Goal: Task Accomplishment & Management: Manage account settings

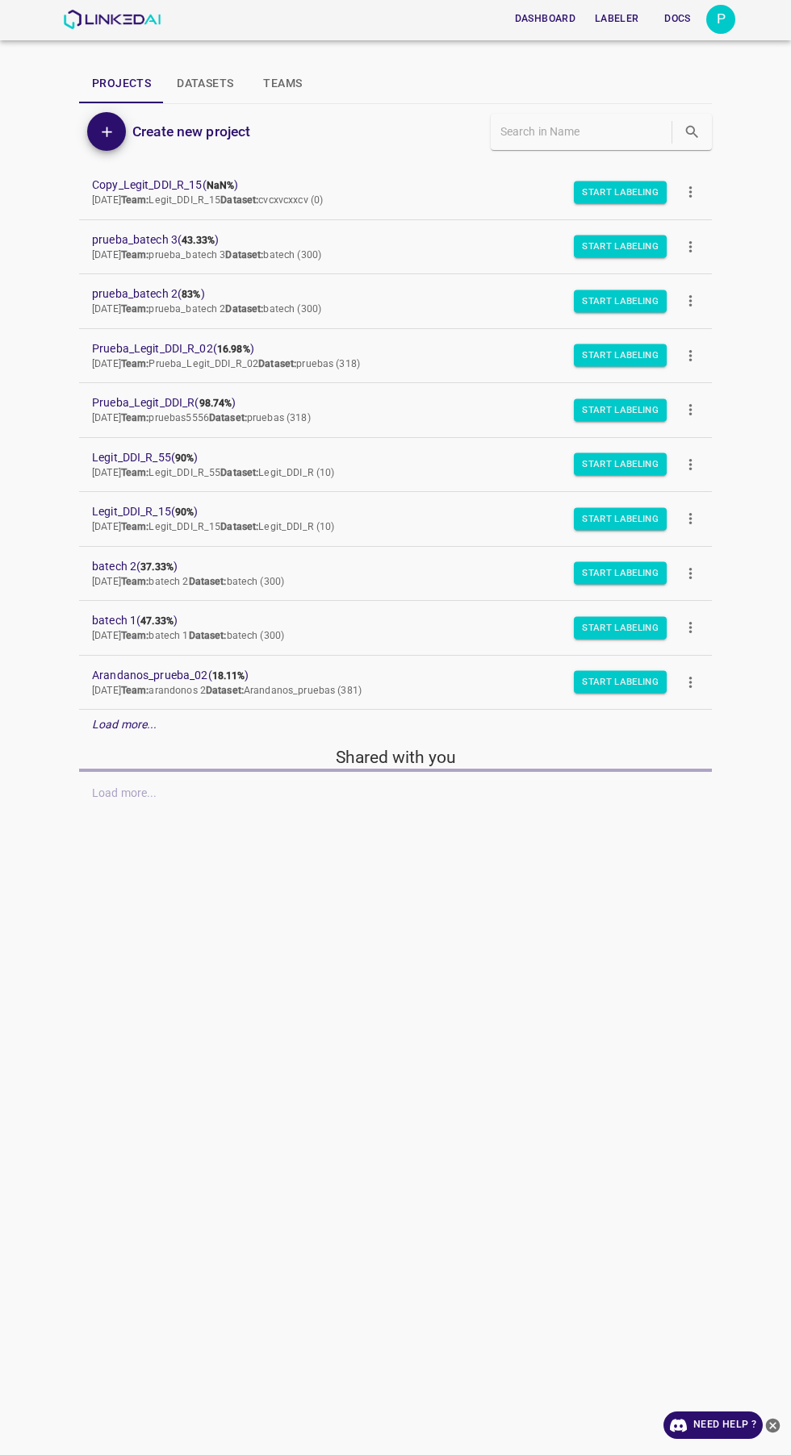
click at [720, 18] on div "P" at bounding box center [720, 19] width 29 height 29
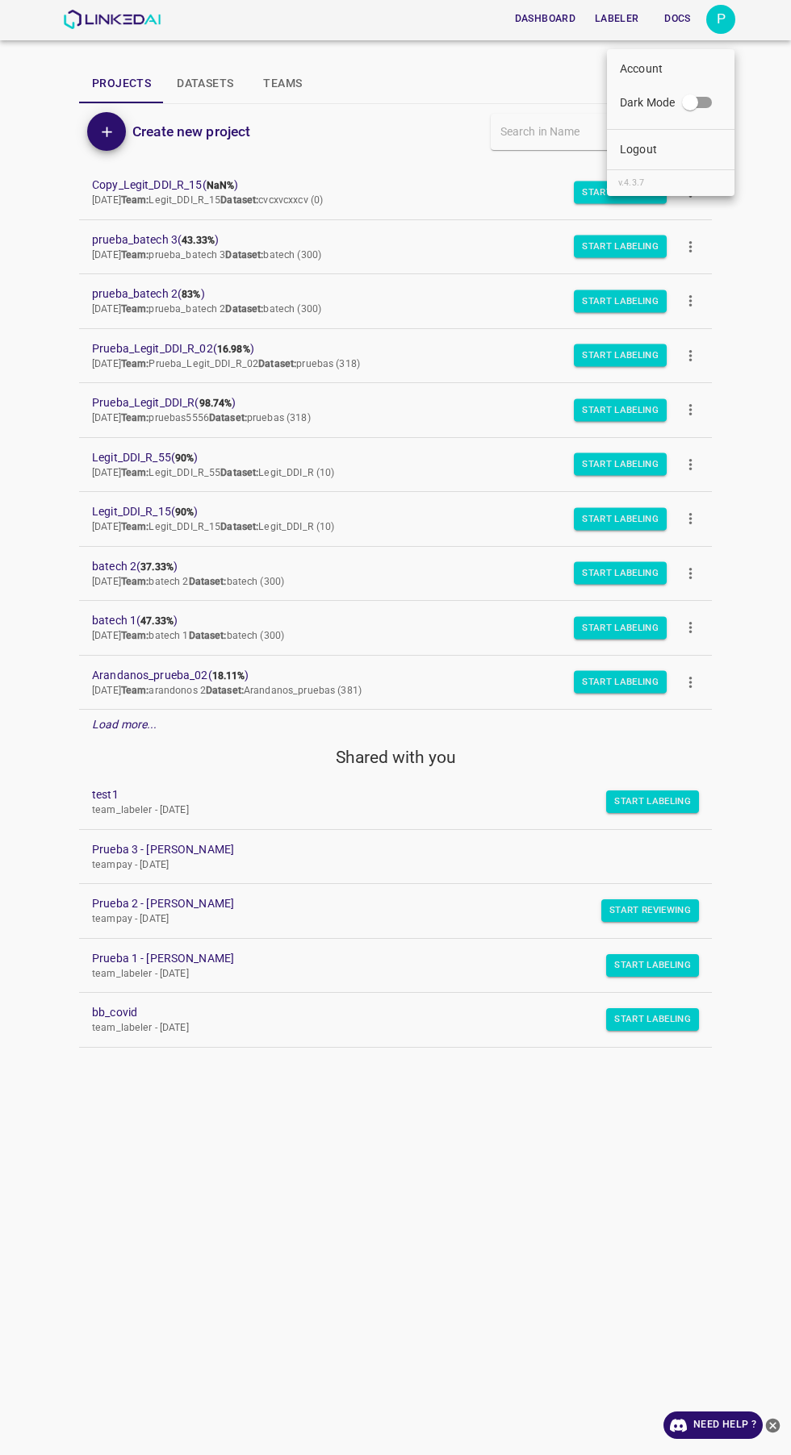
click at [674, 141] on li "Logout" at bounding box center [670, 149] width 127 height 27
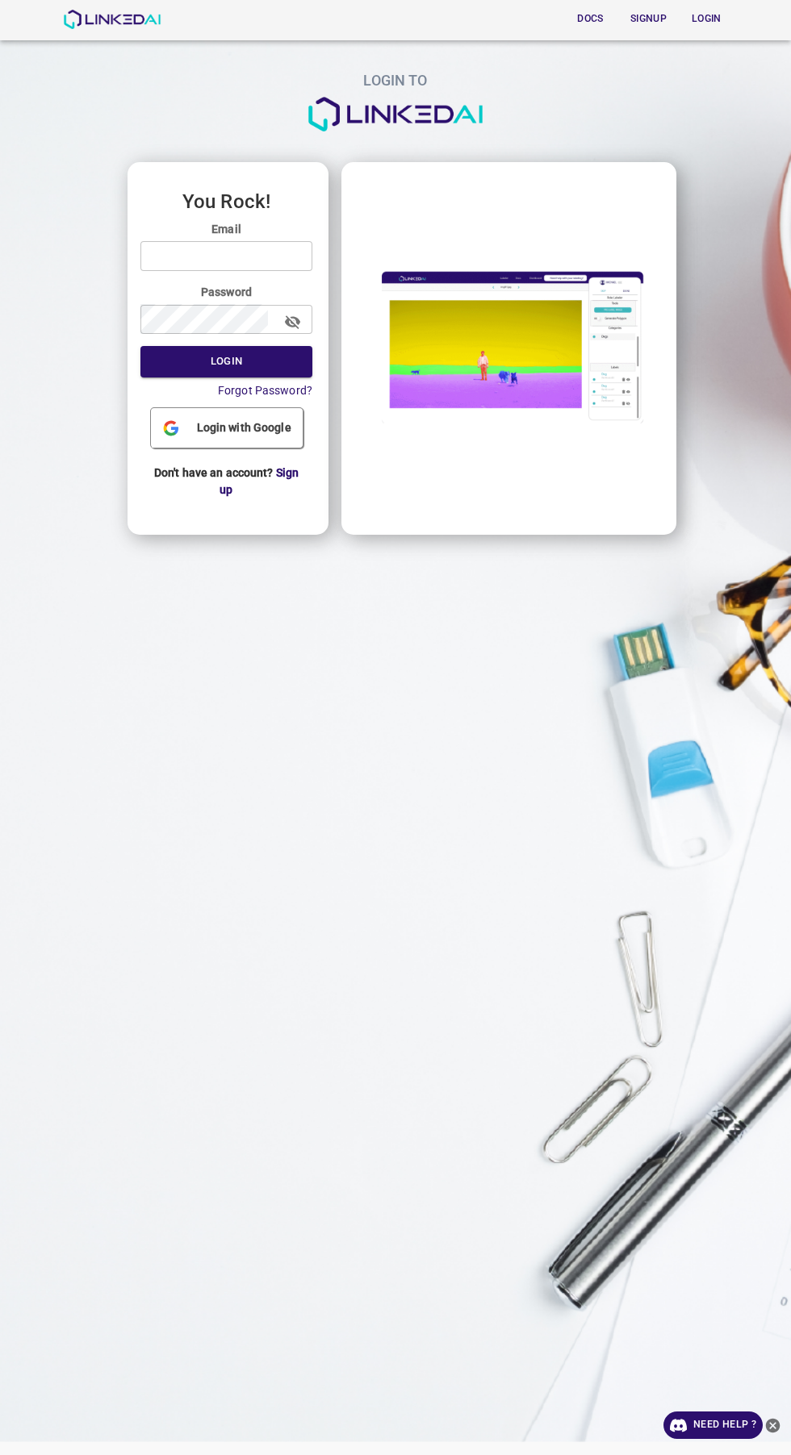
click at [250, 255] on input "email" at bounding box center [226, 256] width 172 height 30
type input "[EMAIL_ADDRESS][DOMAIN_NAME]"
click at [140, 346] on button "Login" at bounding box center [226, 361] width 172 height 31
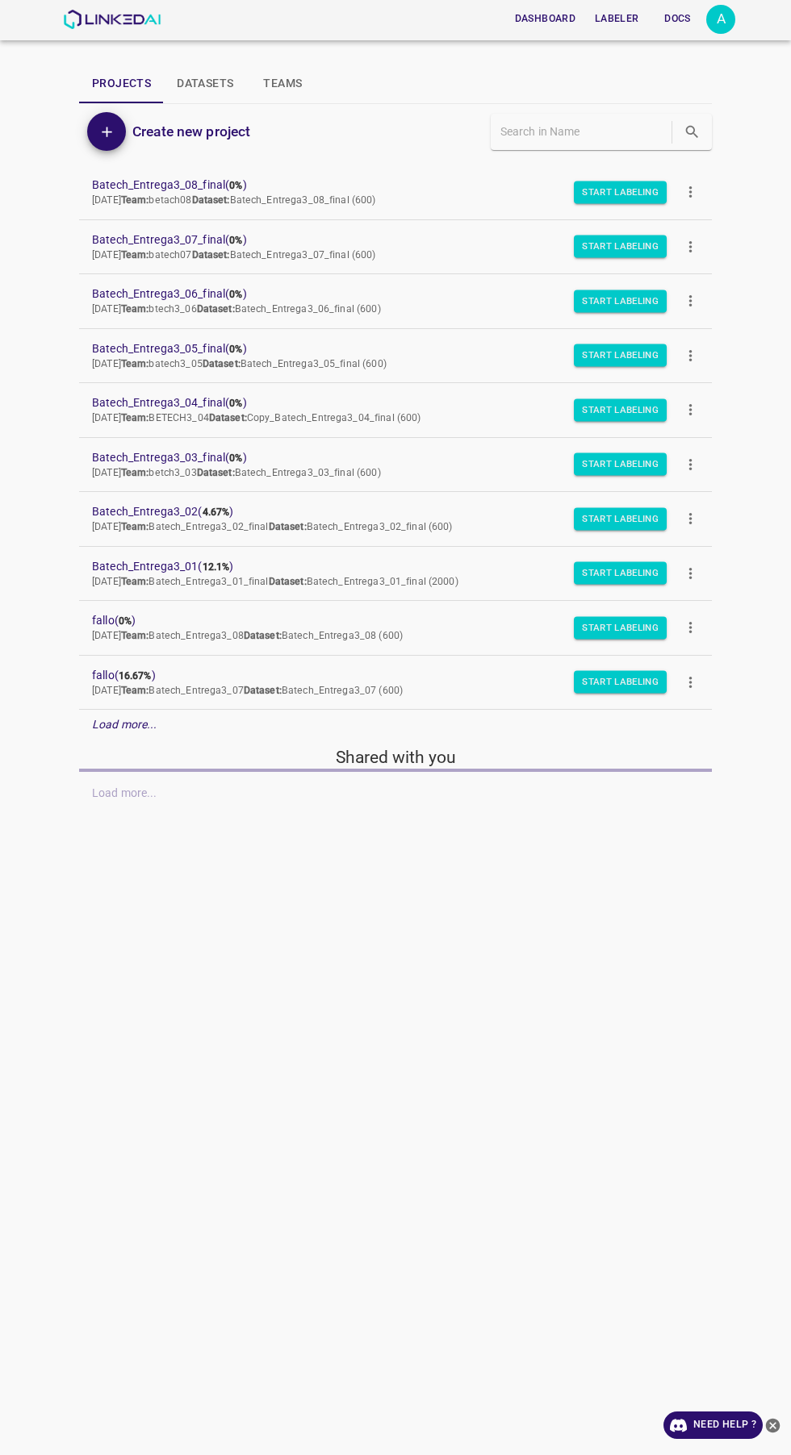
click at [126, 728] on em "Load more..." at bounding box center [124, 724] width 65 height 13
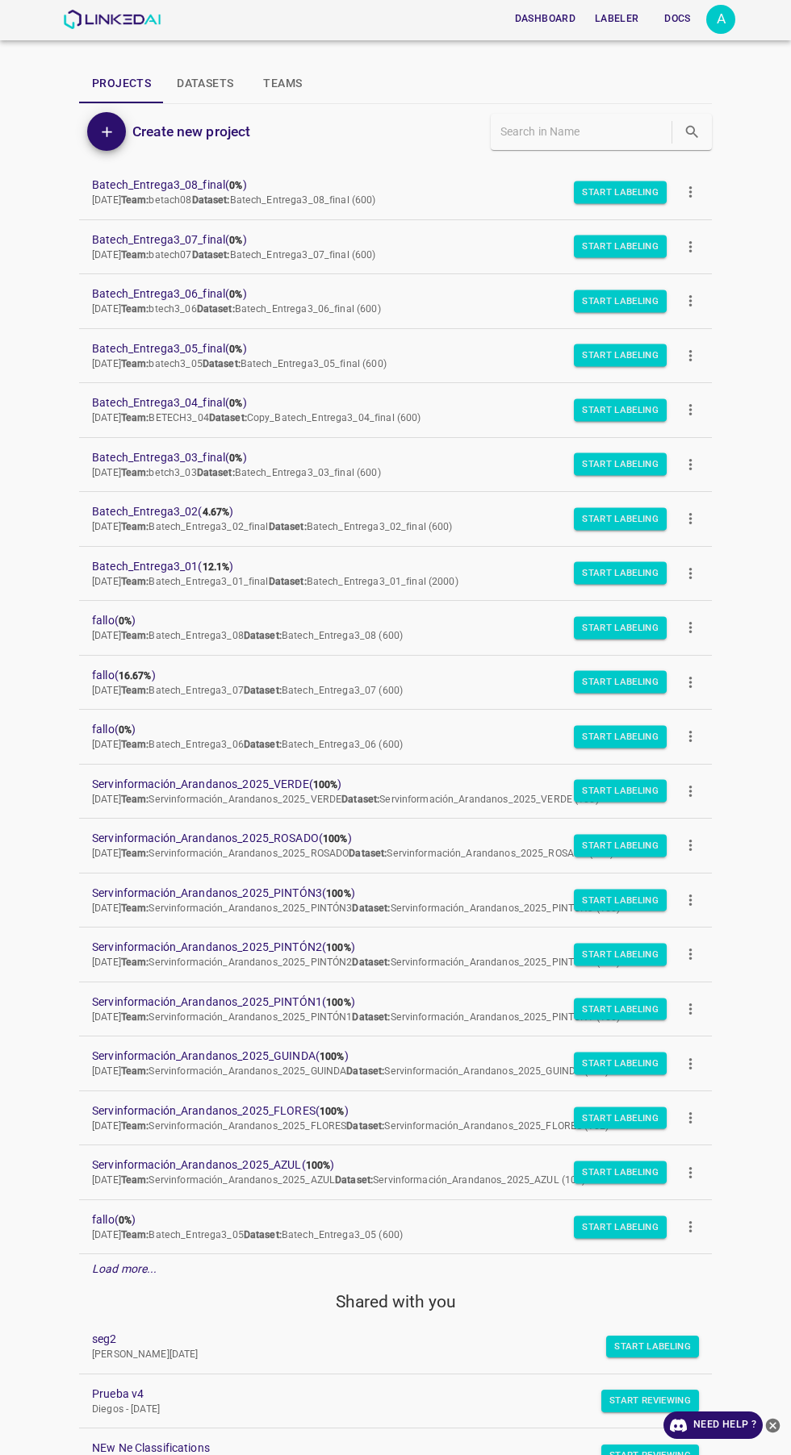
click at [135, 1277] on p "Load more..." at bounding box center [124, 1269] width 65 height 17
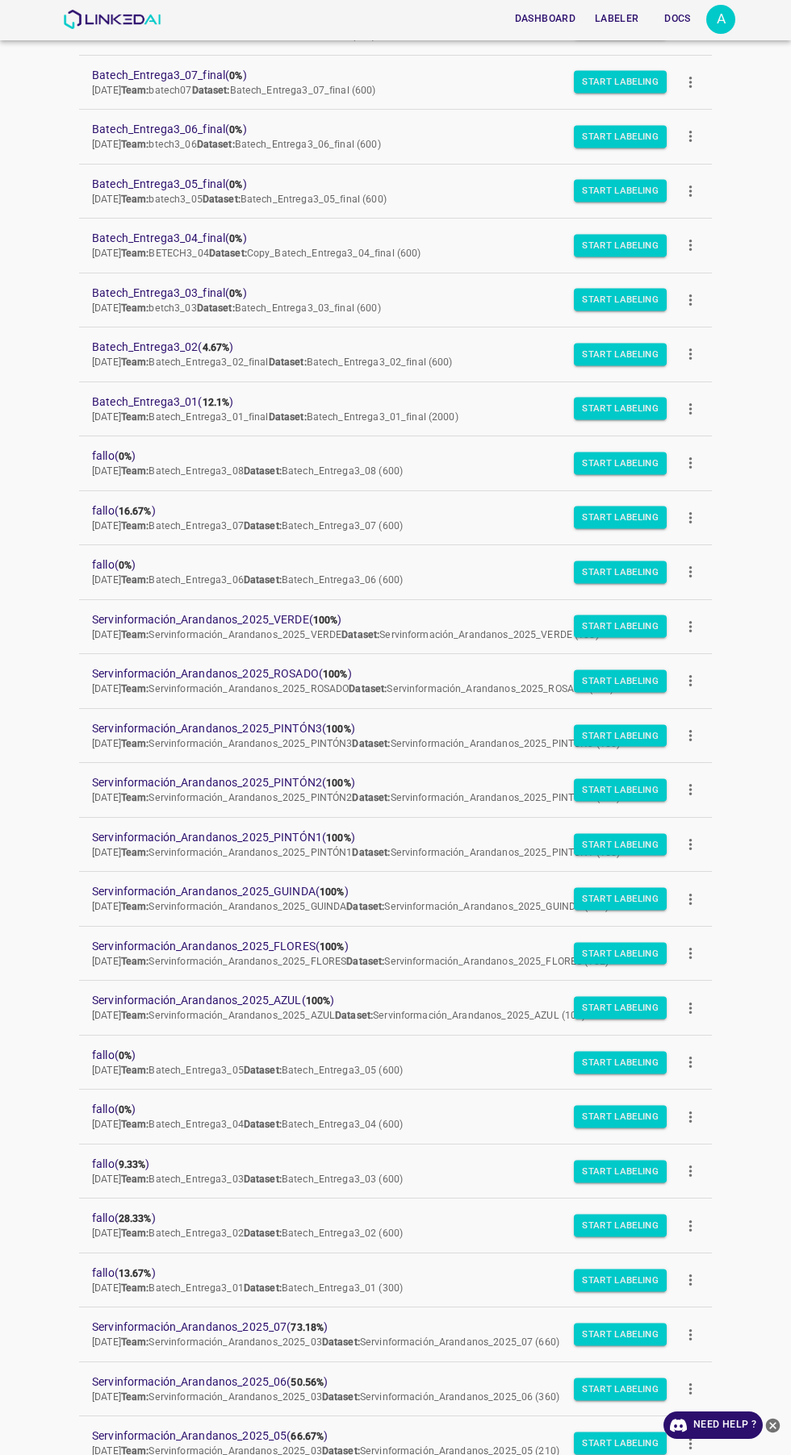
scroll to position [165, 0]
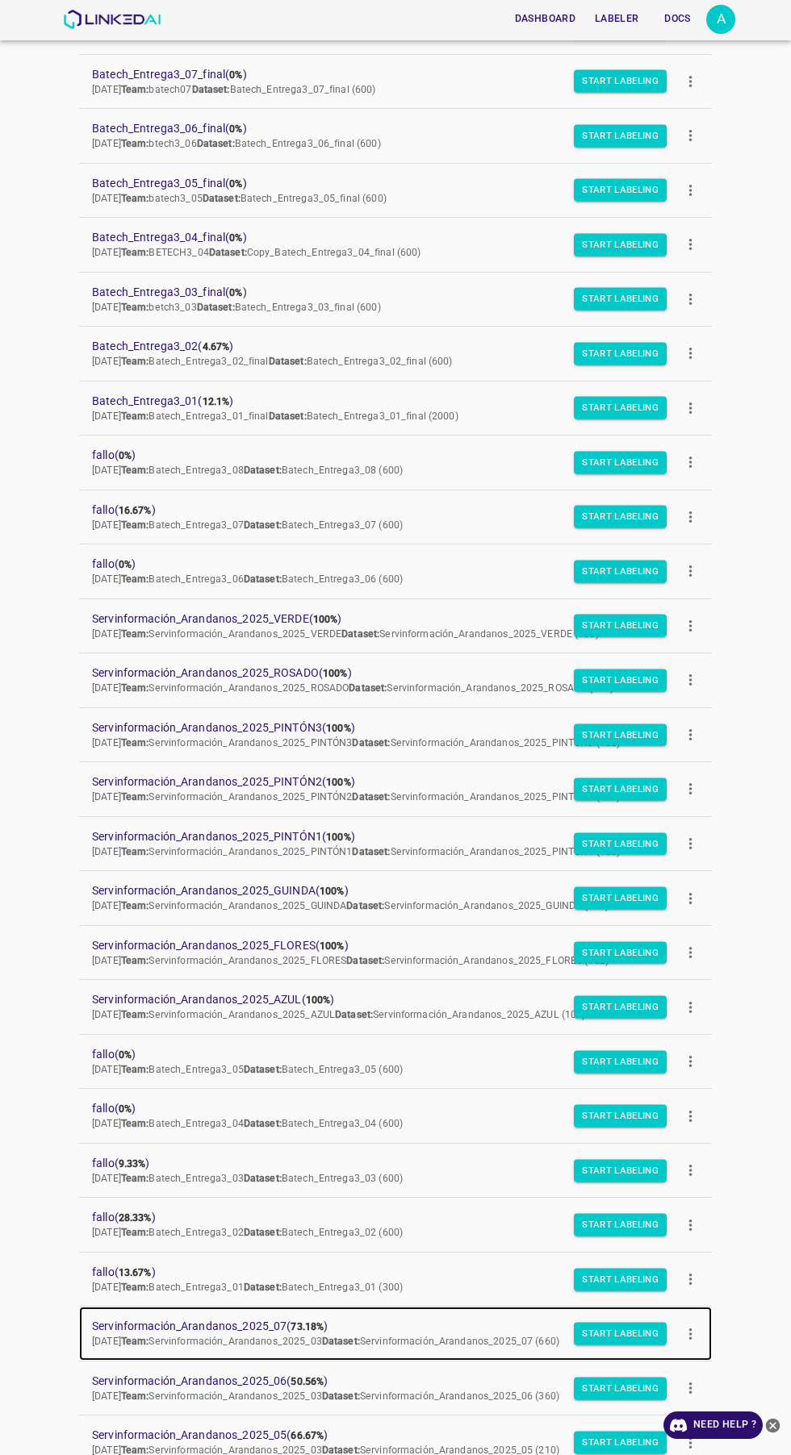
click at [250, 1327] on span "Servinformación_Arandanos_2025_07 ( 73.18% )" at bounding box center [382, 1326] width 581 height 17
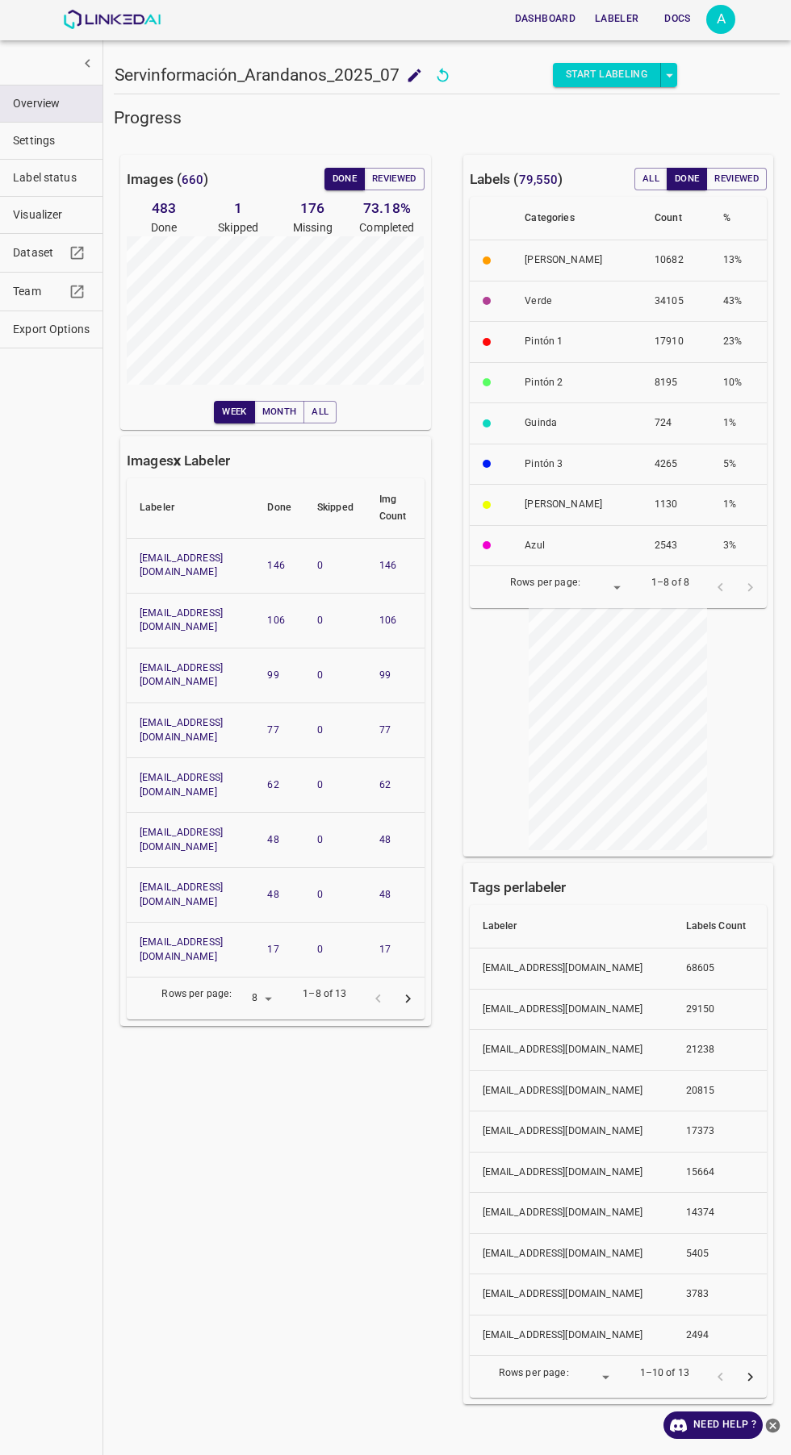
click at [45, 215] on span "Visualizer" at bounding box center [51, 215] width 77 height 17
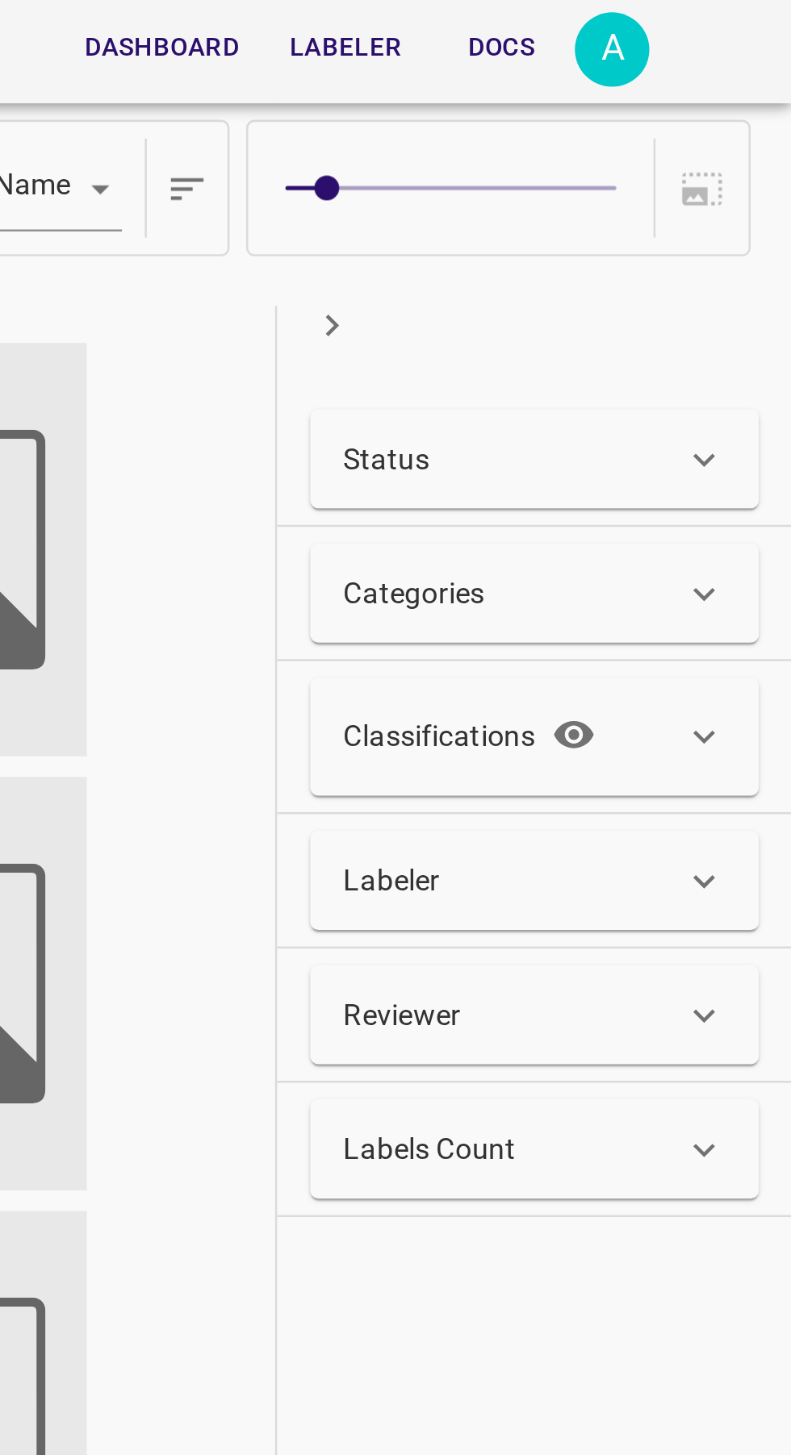
click at [739, 174] on div "Status" at bounding box center [682, 179] width 132 height 17
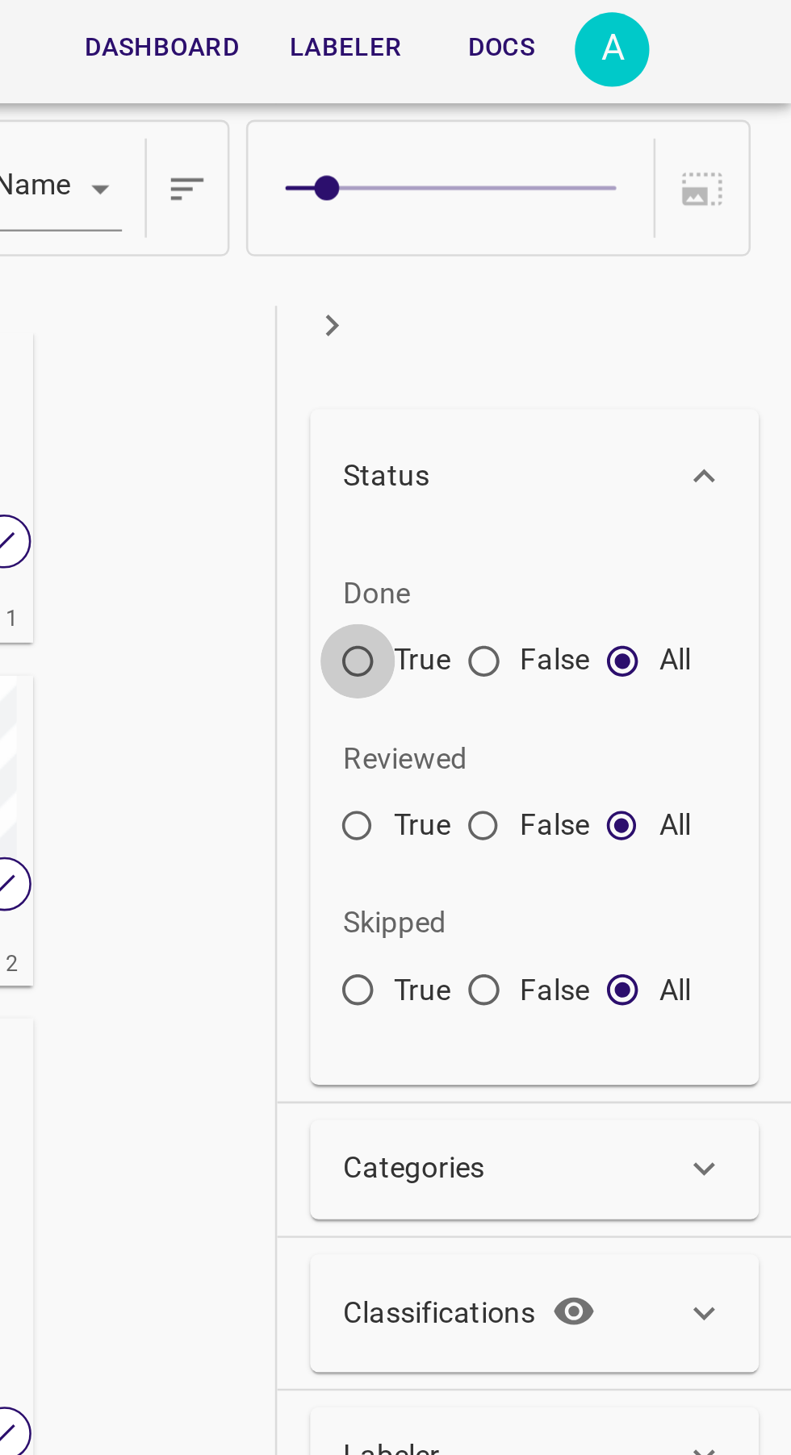
click at [625, 252] on input "True" at bounding box center [621, 261] width 29 height 29
radio input "true"
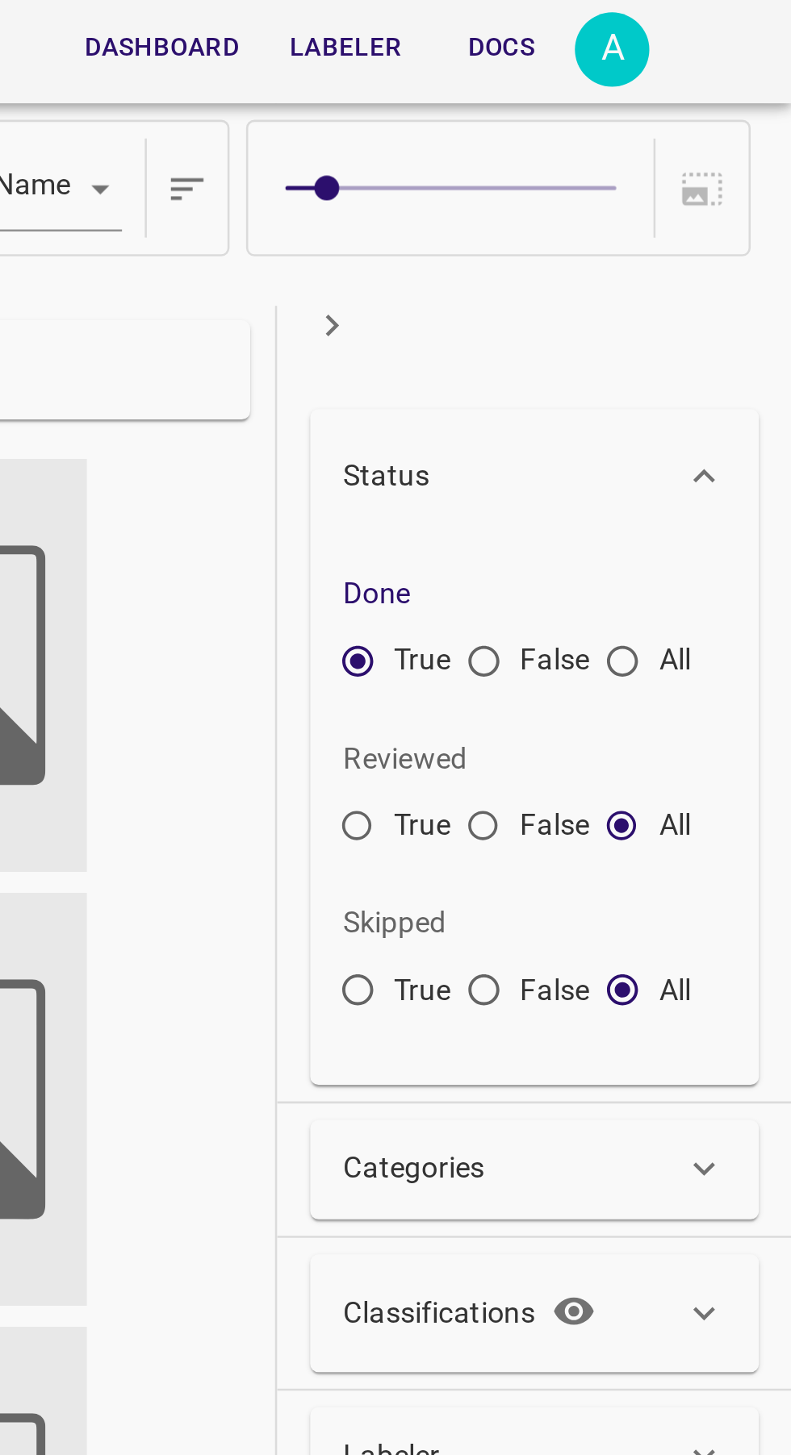
click at [667, 253] on input "False" at bounding box center [670, 261] width 29 height 29
radio input "true"
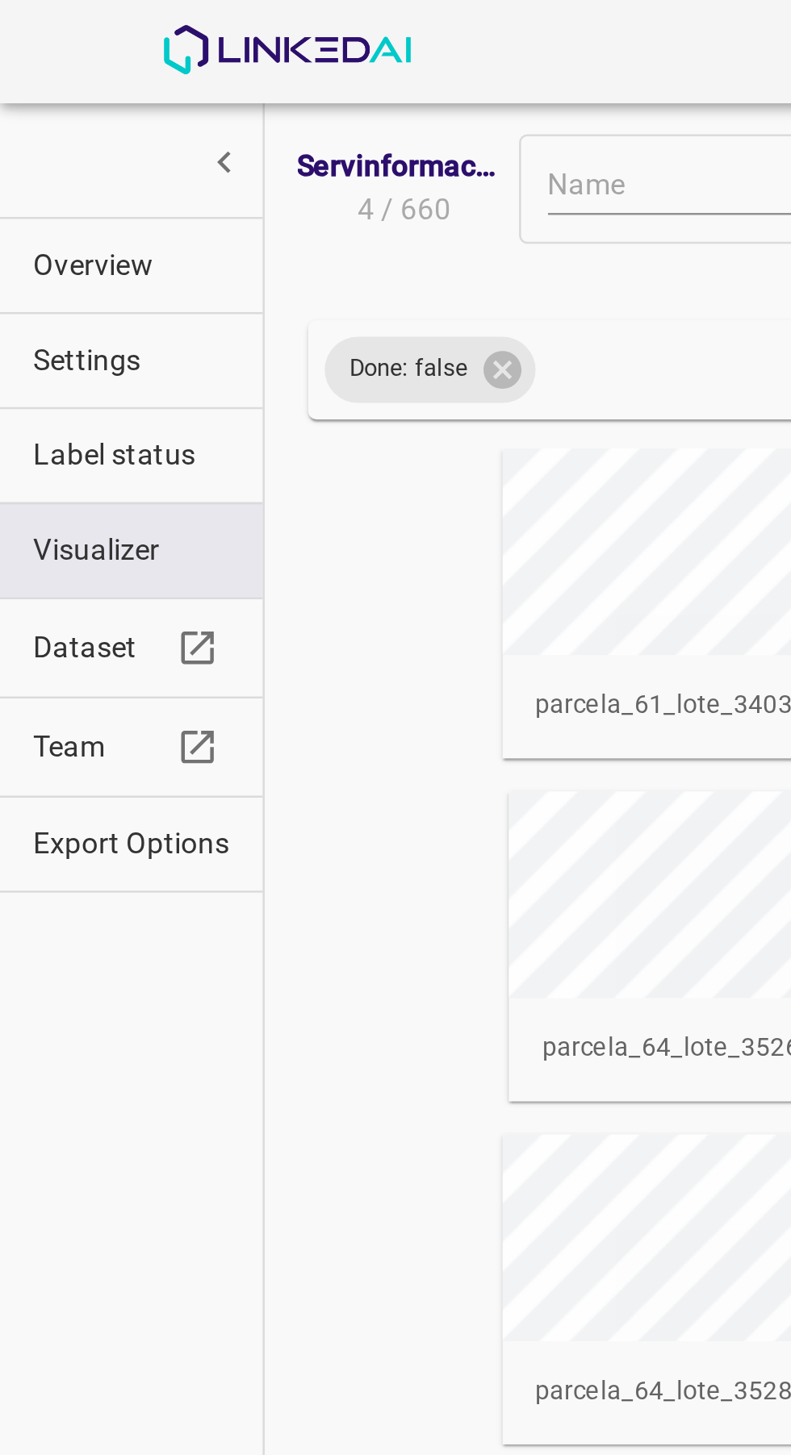
click at [44, 177] on span "Label status" at bounding box center [51, 177] width 77 height 17
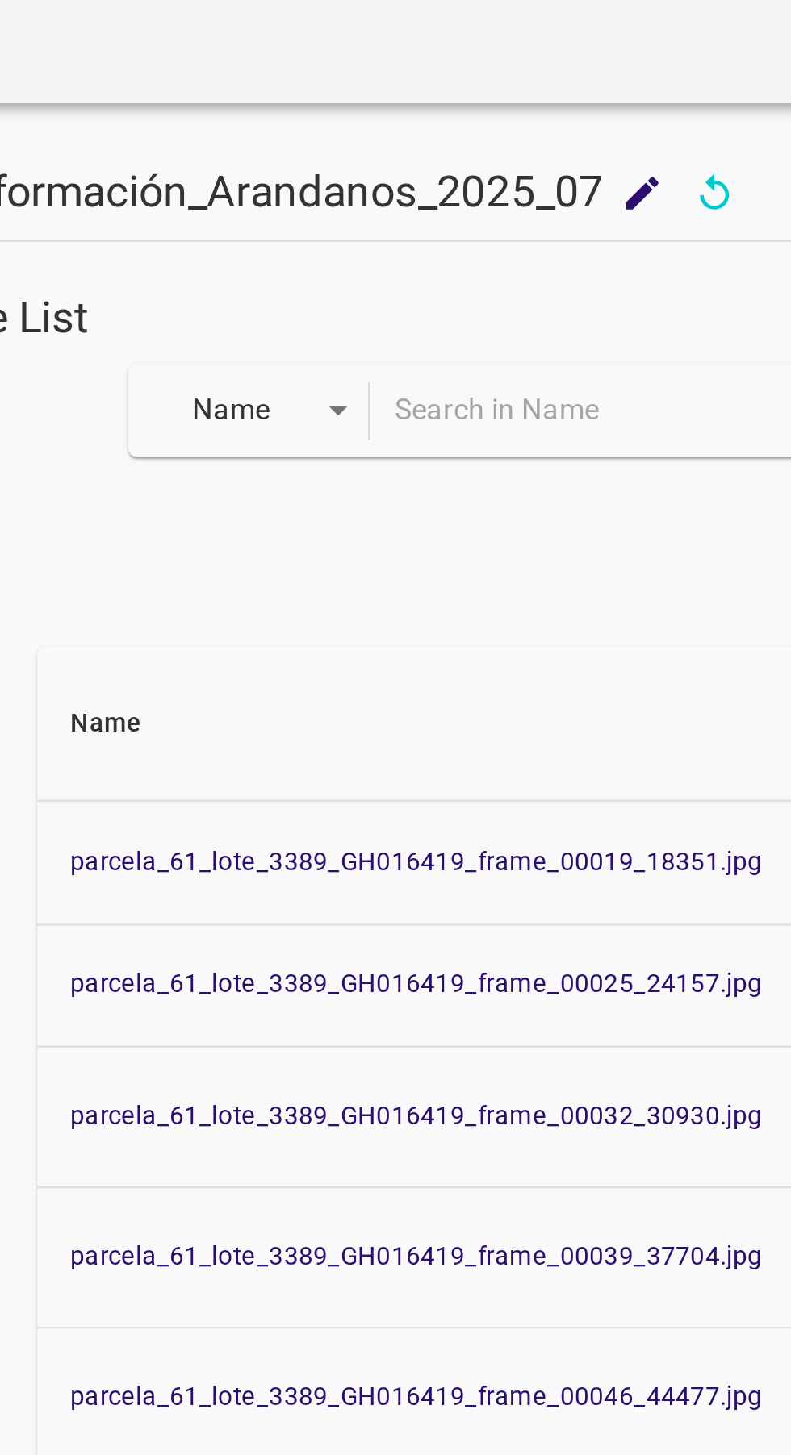
click at [273, 170] on body "Dashboard Labeler Docs A Servinformación_Arandanos_2025_07 Servinformación_Aran…" at bounding box center [395, 727] width 791 height 1455
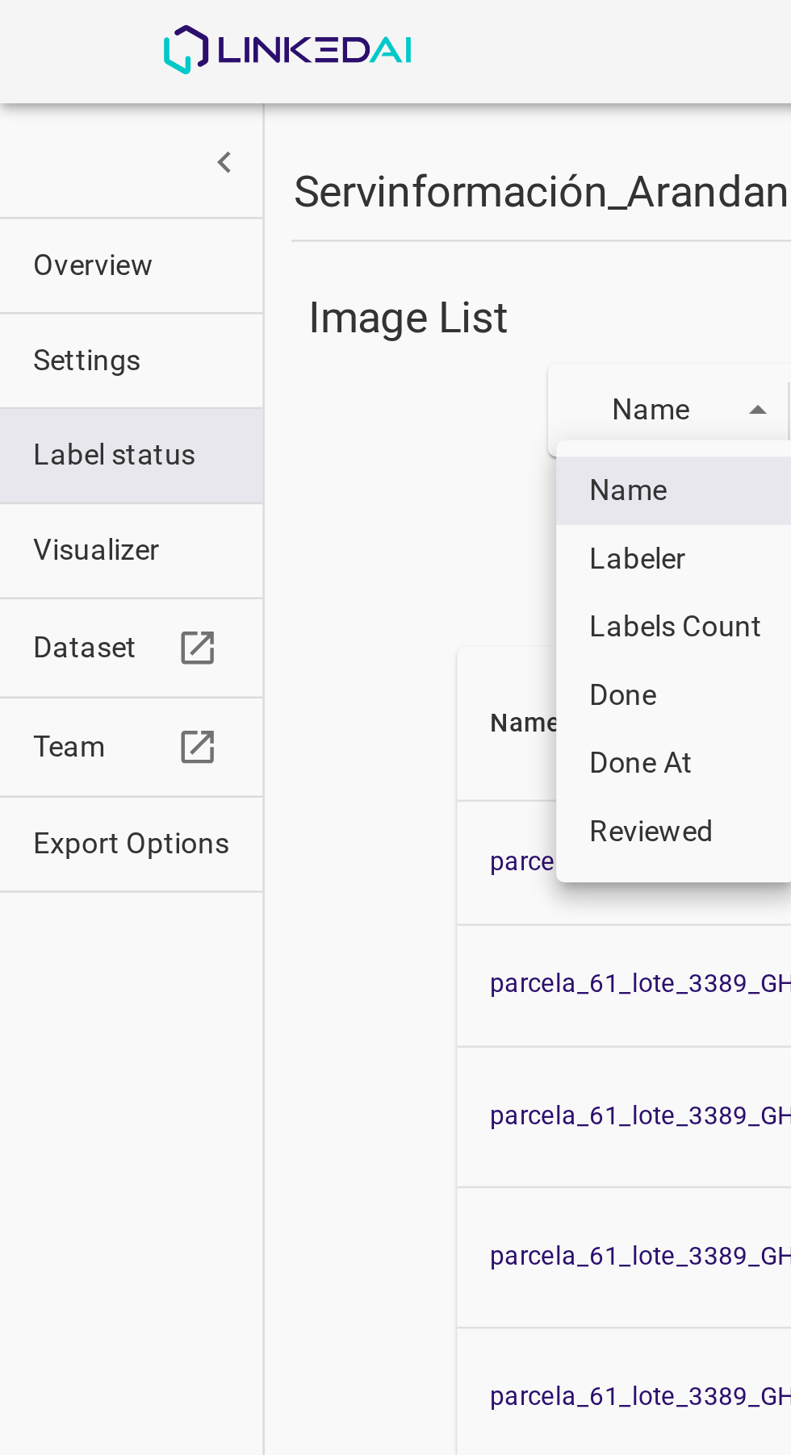
click at [266, 268] on li "Done" at bounding box center [264, 271] width 94 height 27
type input "done"
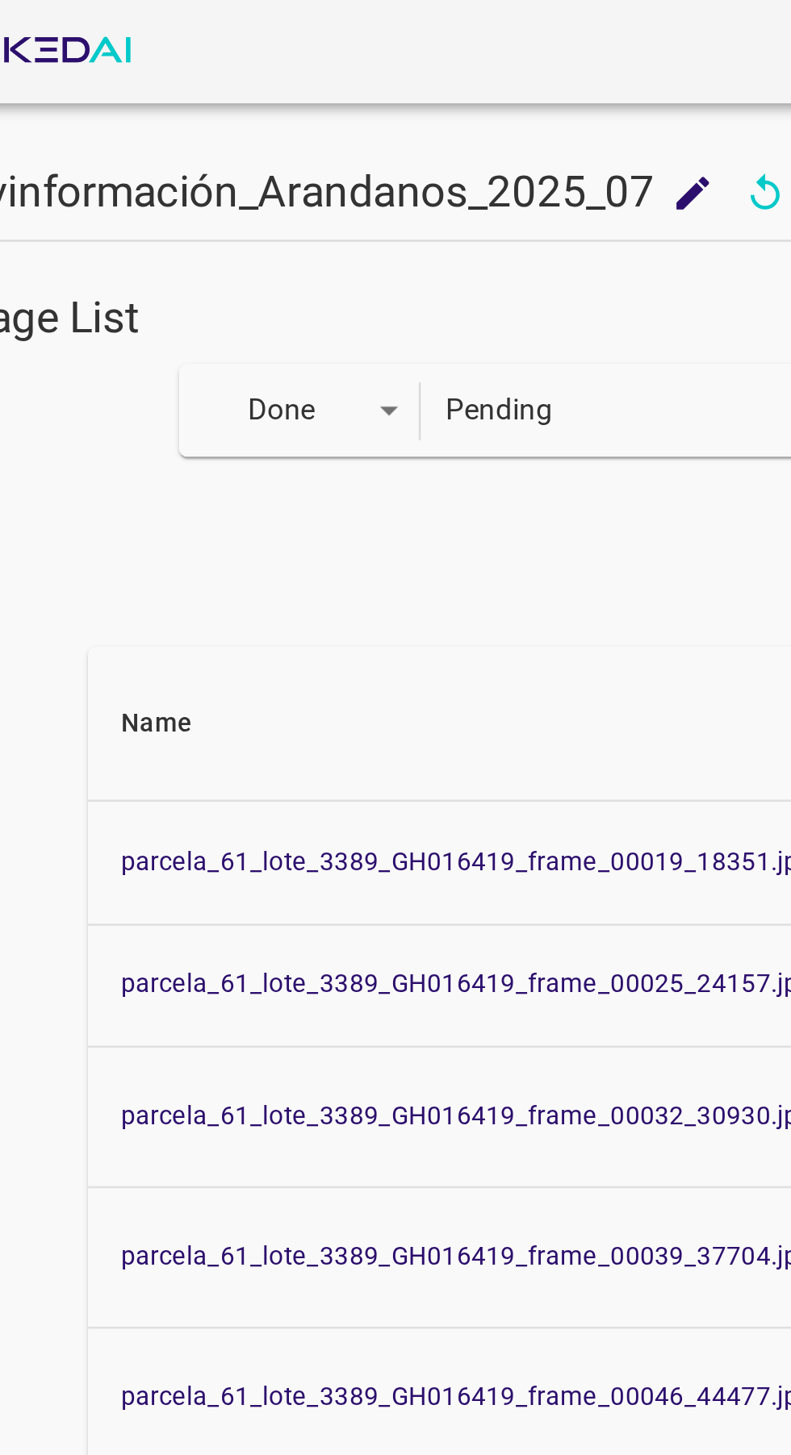
scroll to position [0, 196]
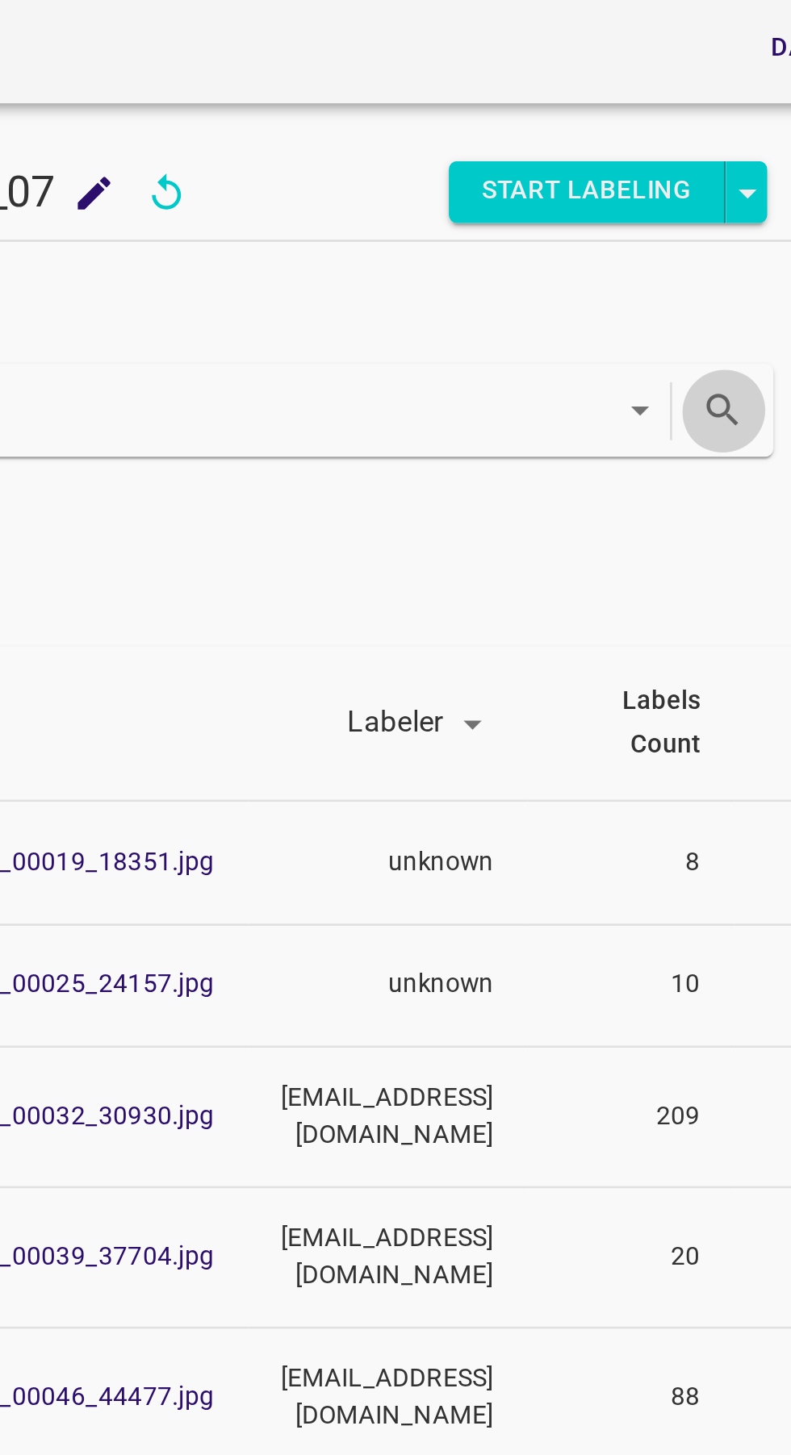
click at [487, 165] on icon "search" at bounding box center [495, 160] width 17 height 17
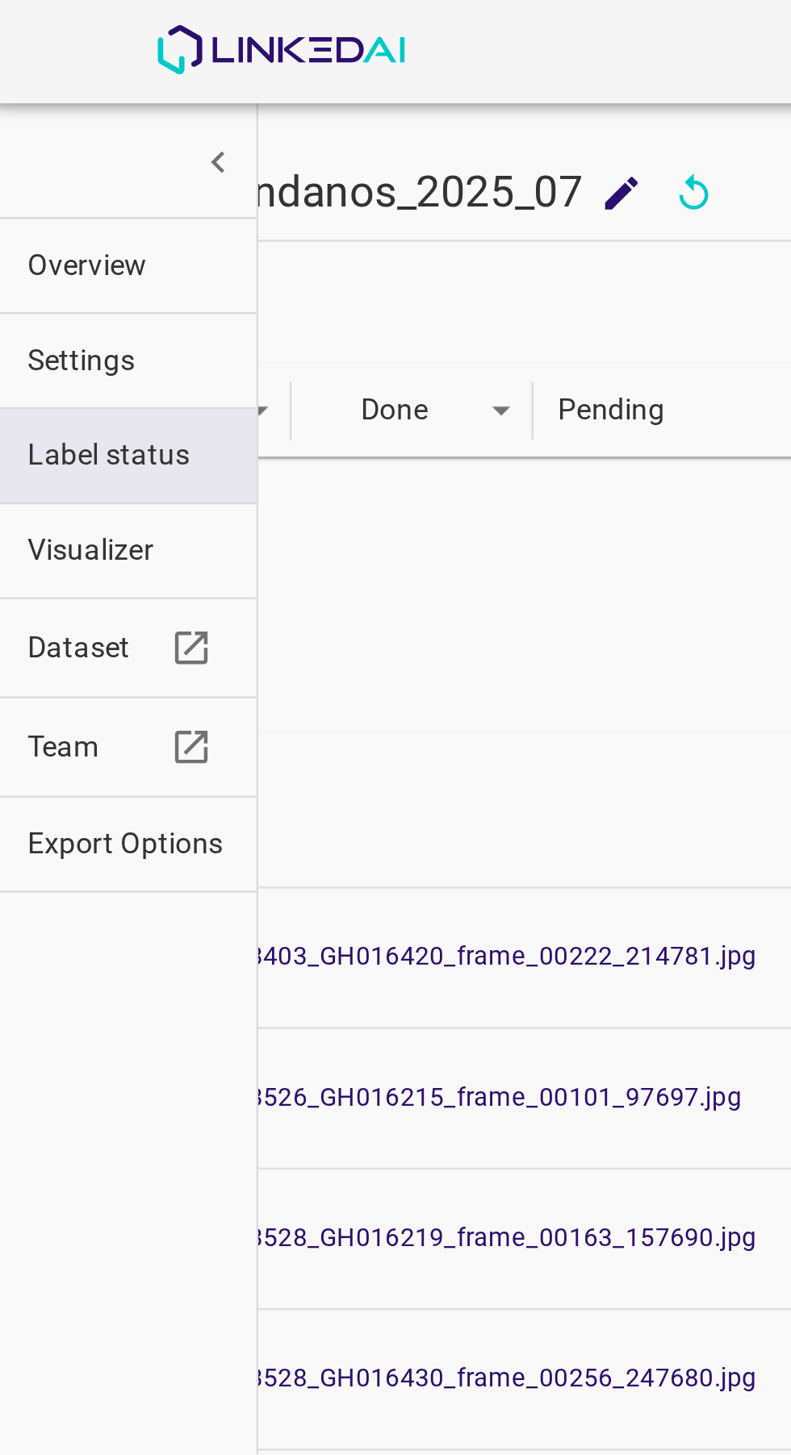
scroll to position [0, 213]
